Goal: Transaction & Acquisition: Purchase product/service

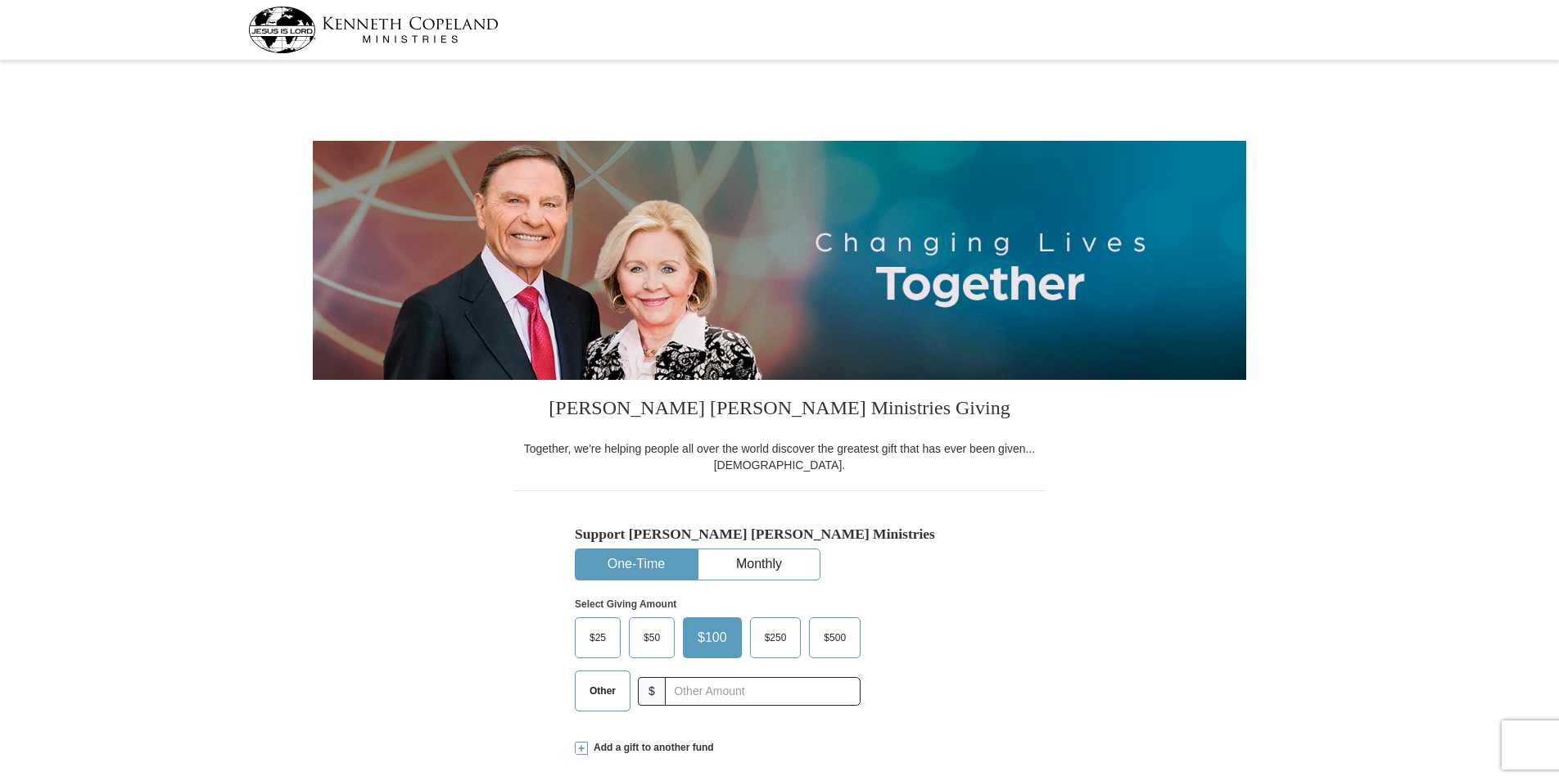
select select "WI"
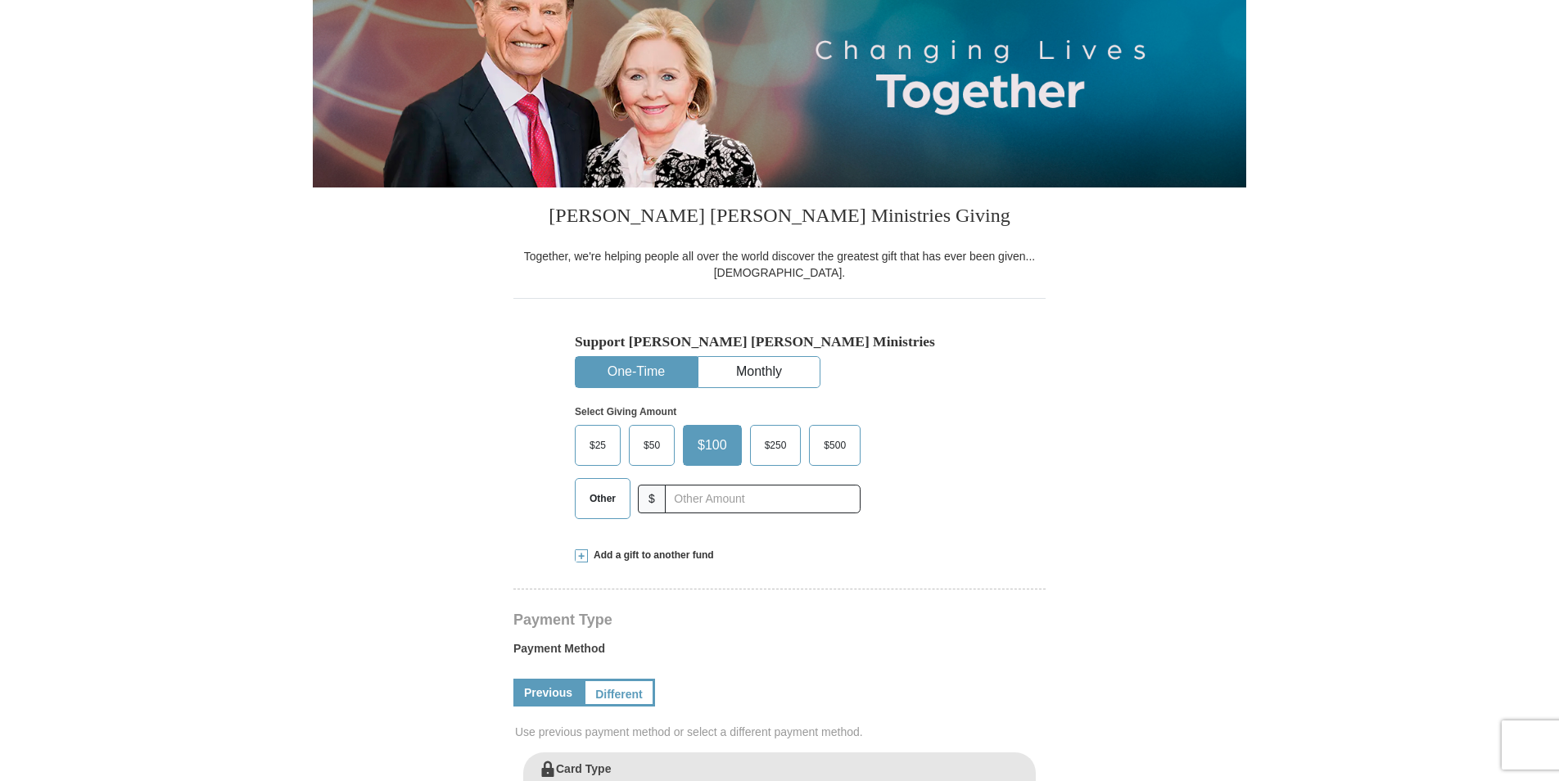
scroll to position [246, 0]
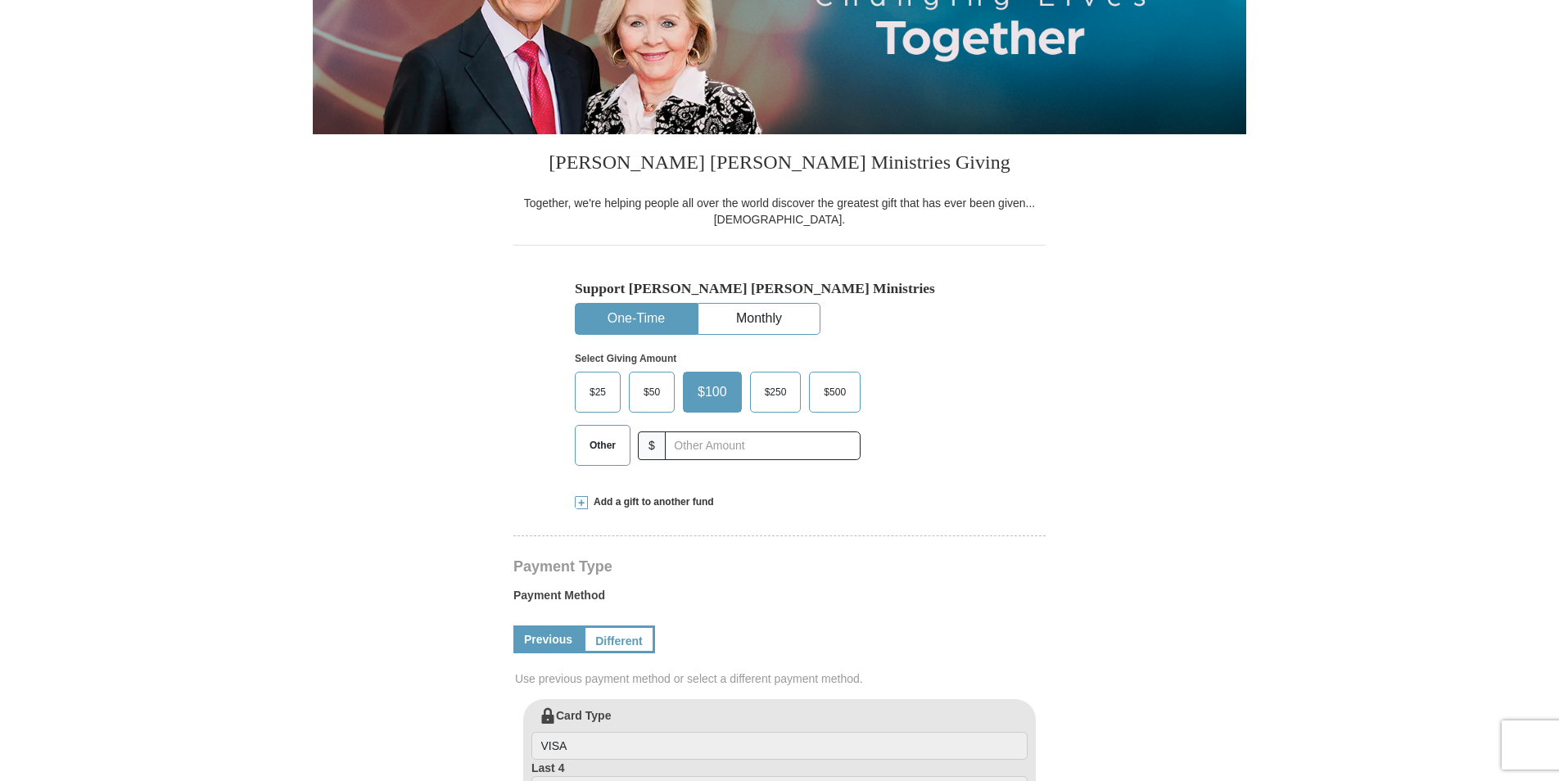
click at [638, 318] on button "One-Time" at bounding box center [635, 319] width 121 height 30
click at [602, 445] on span "Other" at bounding box center [602, 445] width 43 height 25
click at [0, 0] on input "Other" at bounding box center [0, 0] width 0 height 0
click at [667, 504] on span "Add a gift to another fund" at bounding box center [651, 502] width 126 height 14
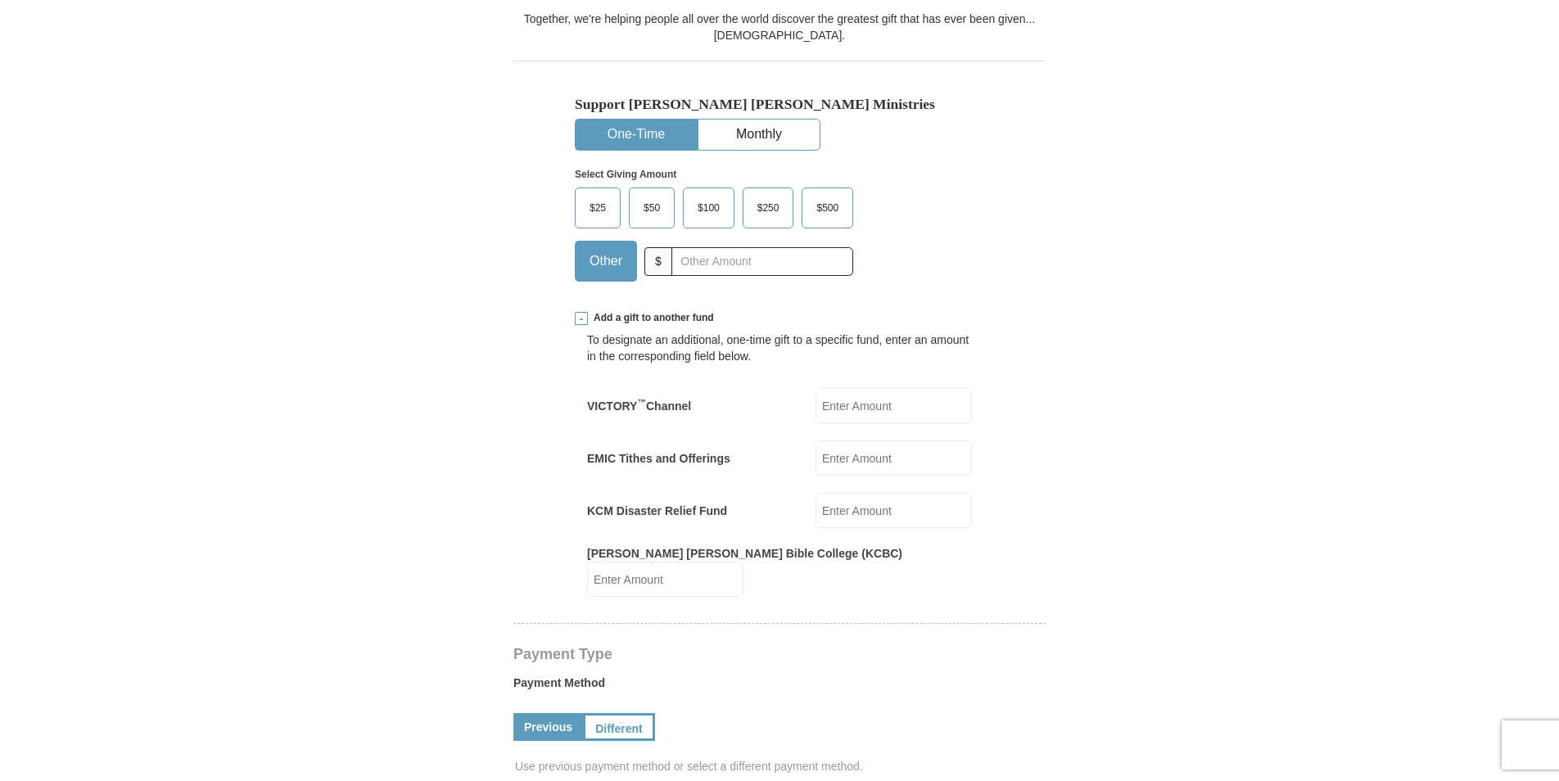
scroll to position [491, 0]
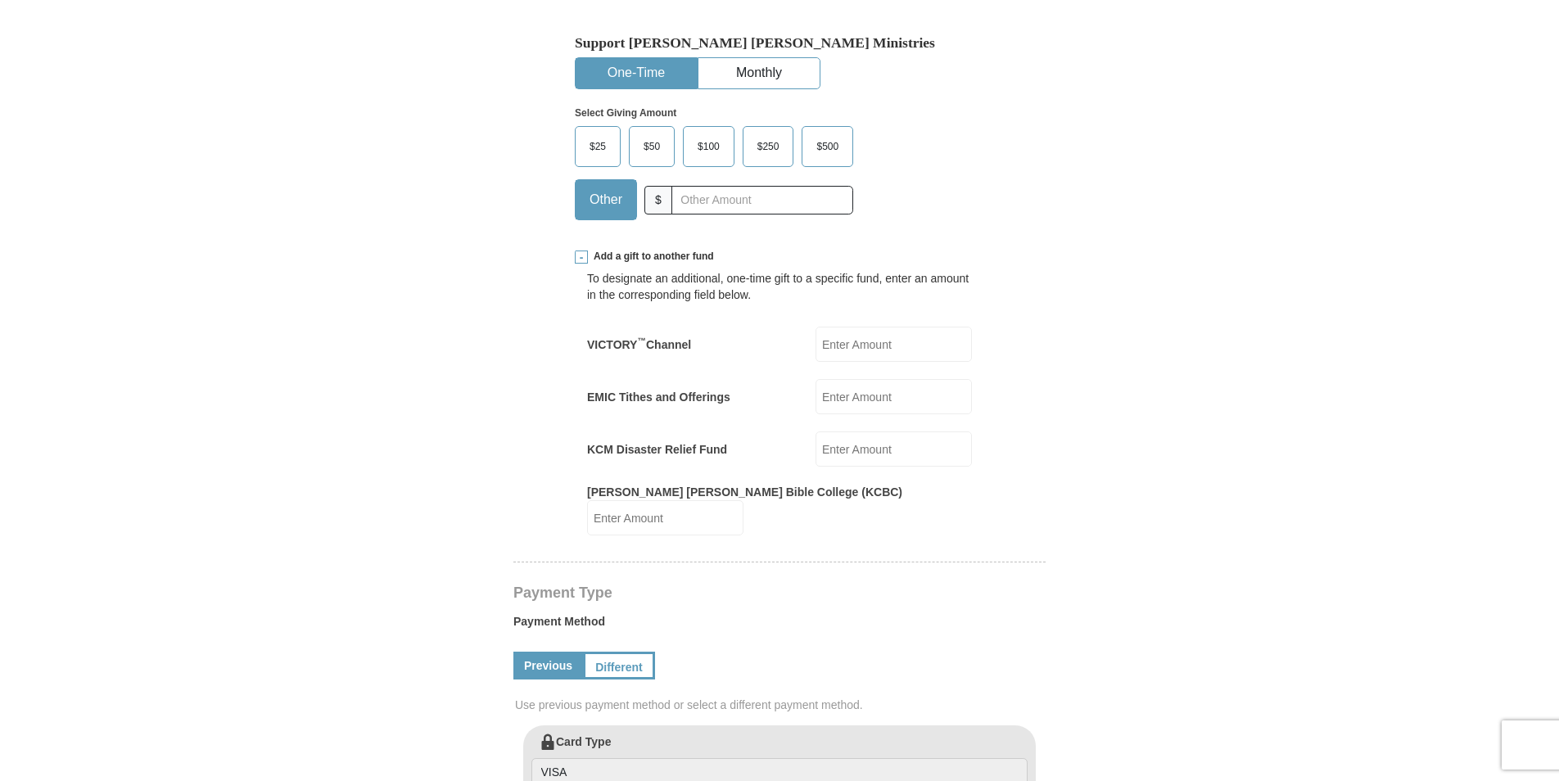
click at [907, 395] on input "EMIC Tithes and Offerings" at bounding box center [893, 396] width 156 height 35
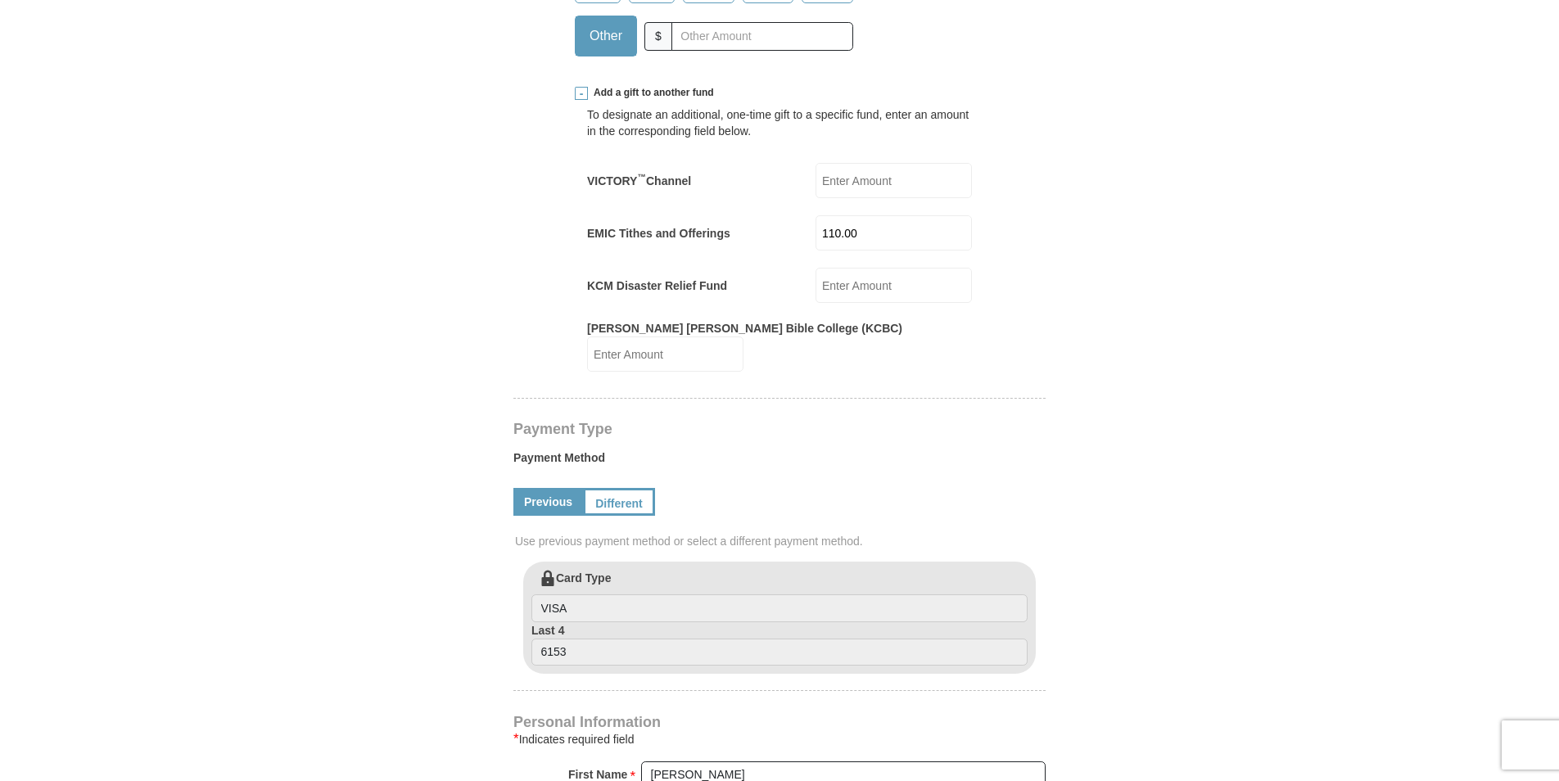
scroll to position [737, 0]
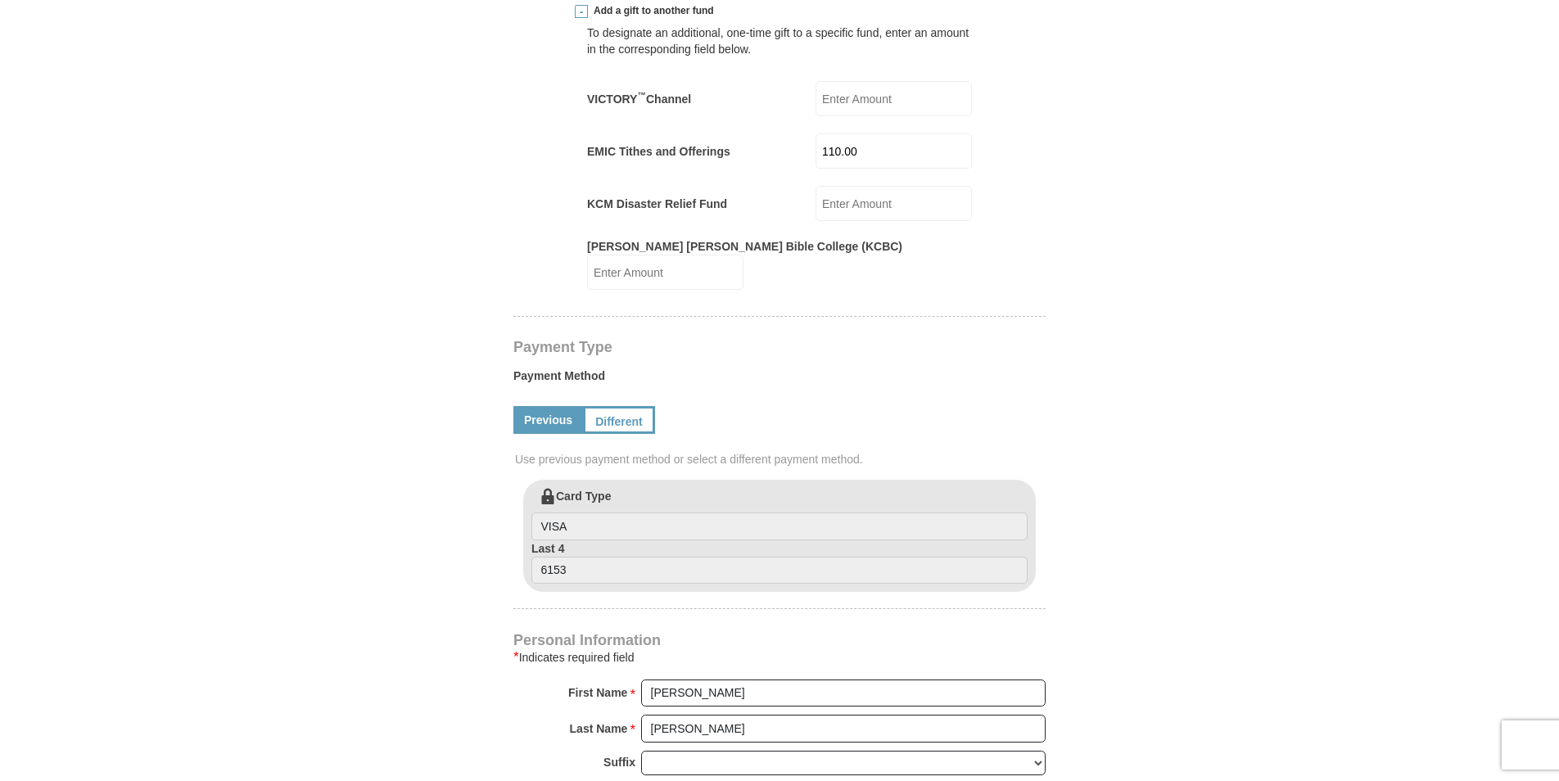
type input "110.00"
click at [540, 406] on link "Previous" at bounding box center [548, 420] width 70 height 28
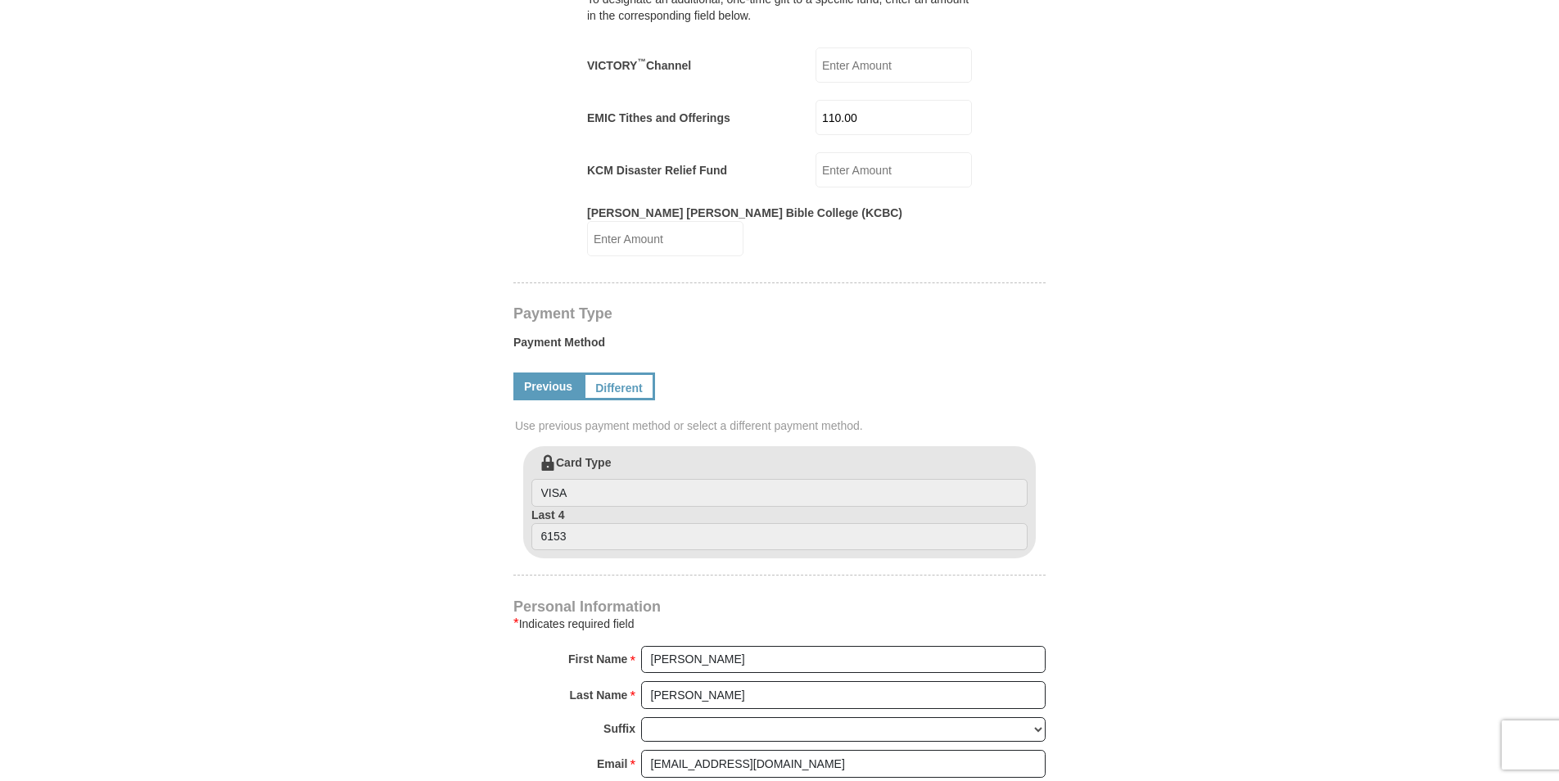
scroll to position [819, 0]
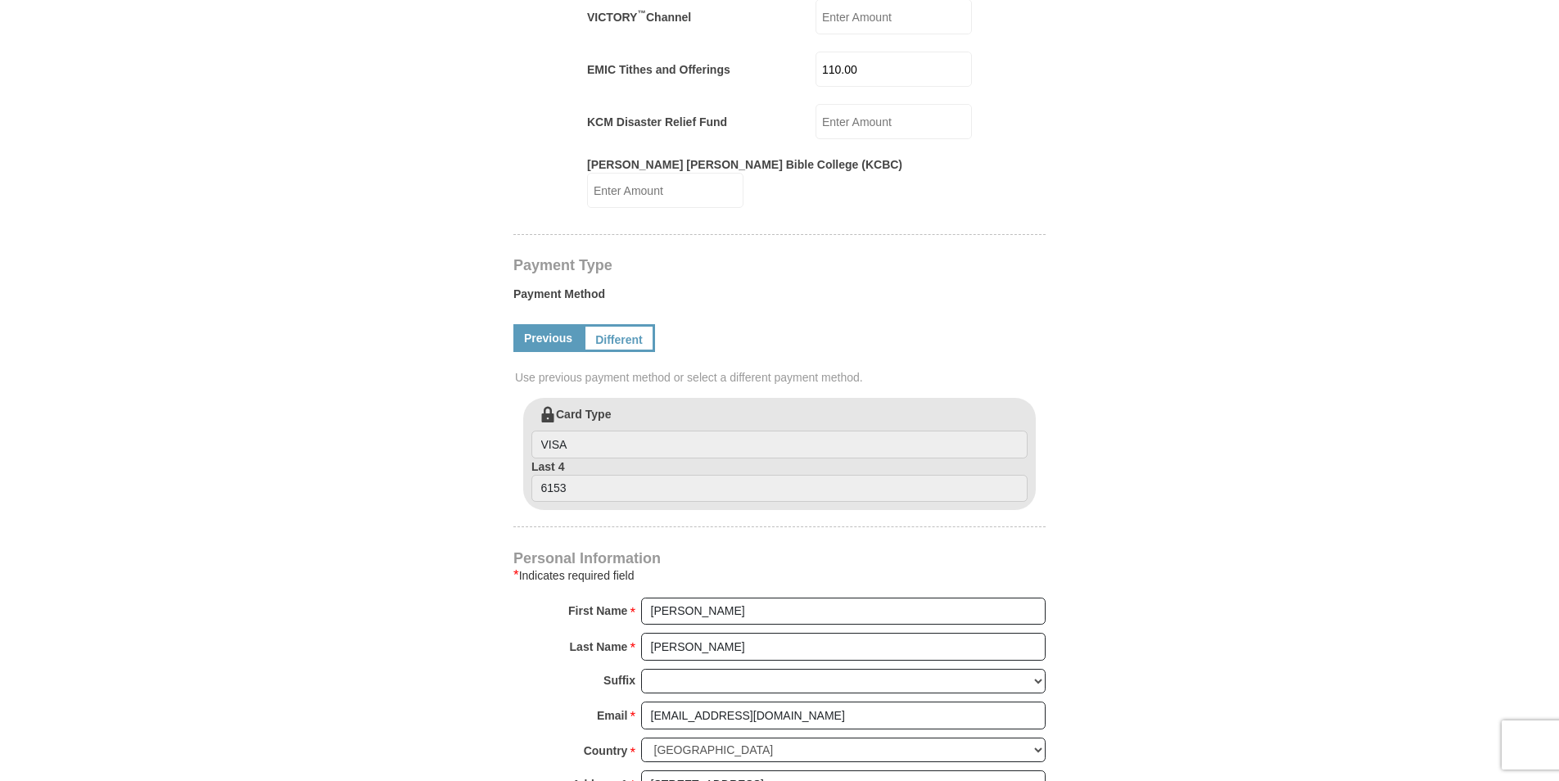
click at [549, 324] on link "Previous" at bounding box center [548, 338] width 70 height 28
click at [550, 324] on link "Previous" at bounding box center [548, 338] width 70 height 28
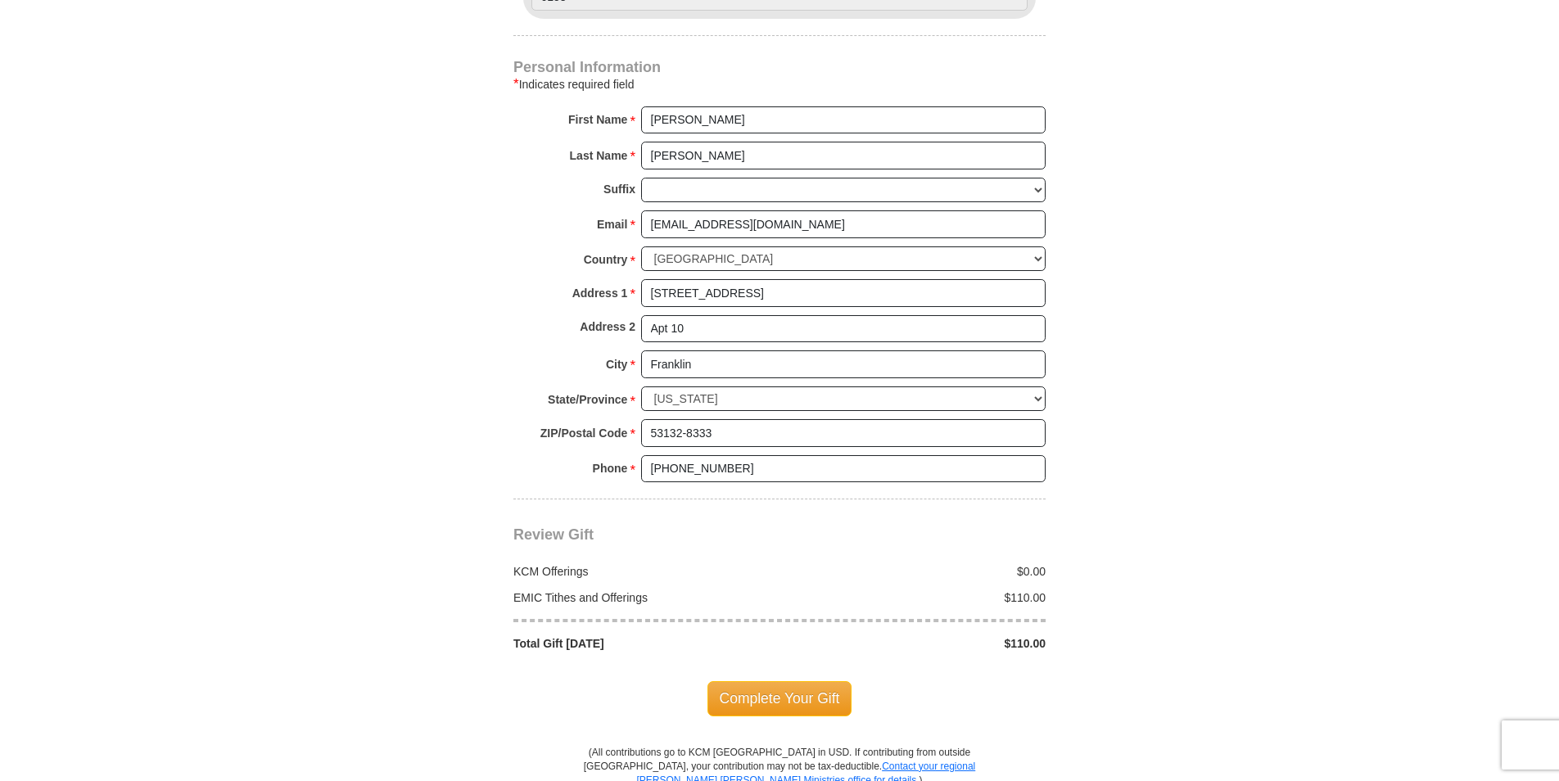
scroll to position [1392, 0]
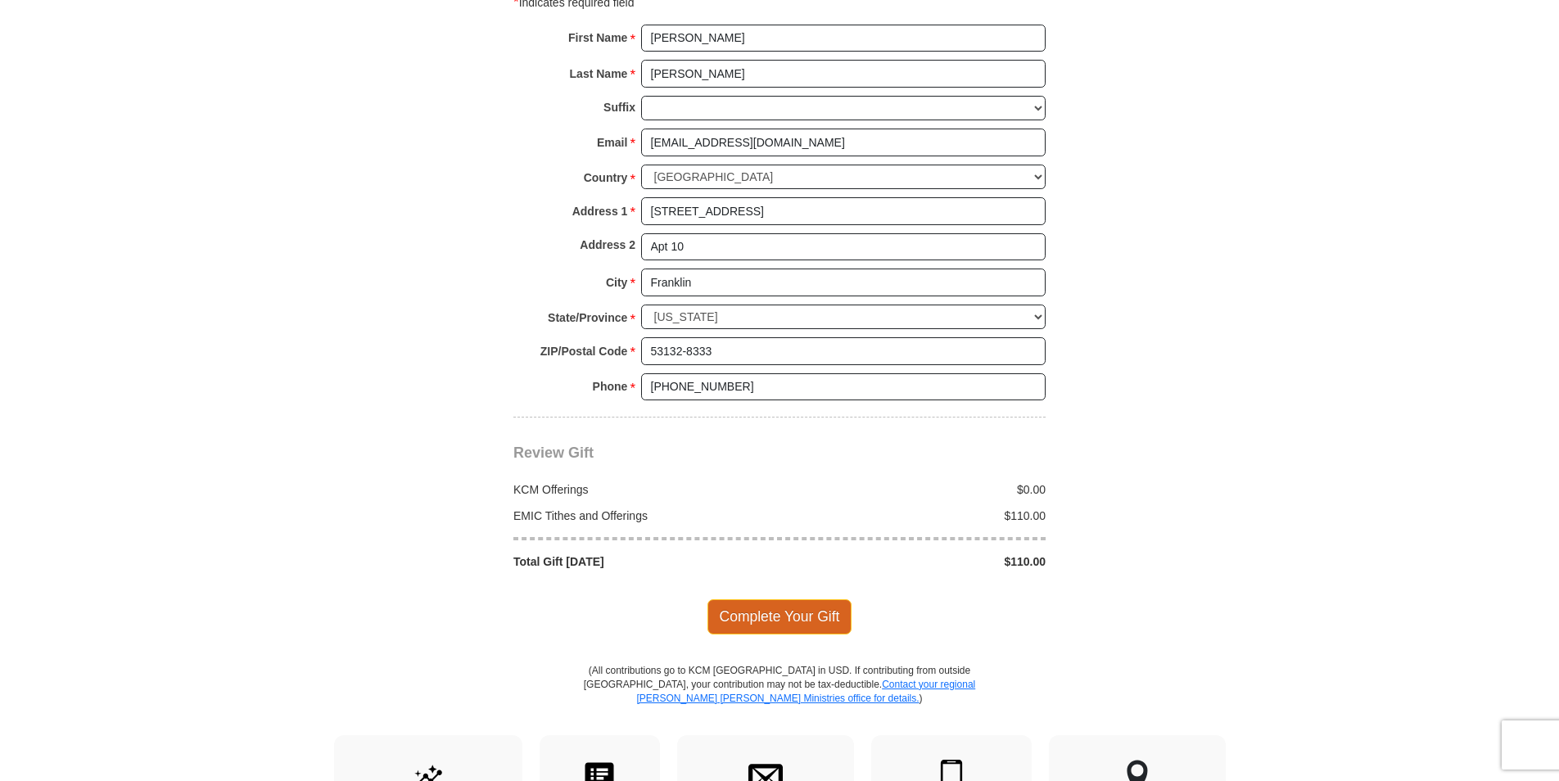
click at [819, 599] on span "Complete Your Gift" at bounding box center [779, 616] width 145 height 34
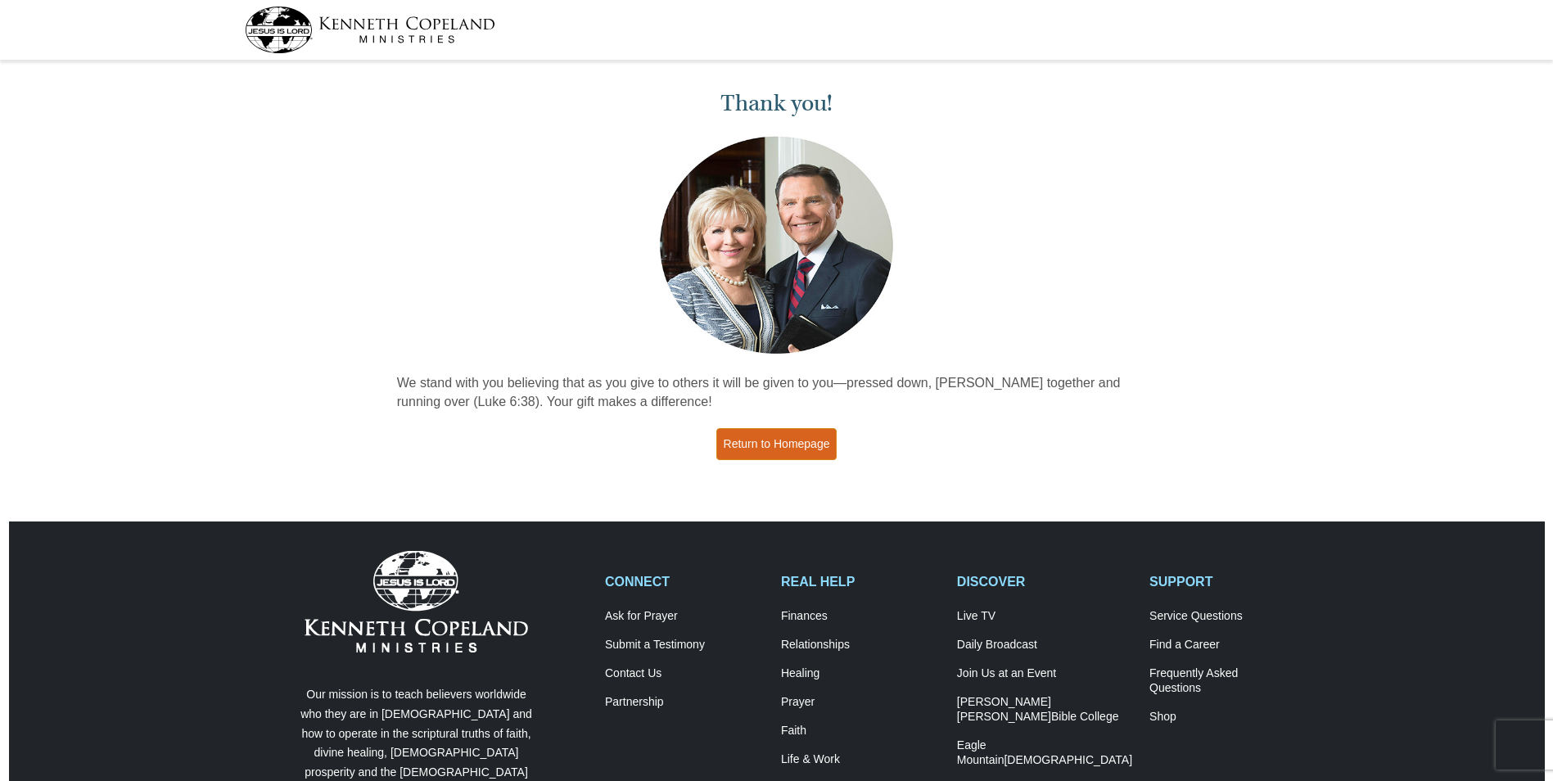
click at [784, 442] on link "Return to Homepage" at bounding box center [776, 444] width 121 height 32
